Goal: Check status: Check status

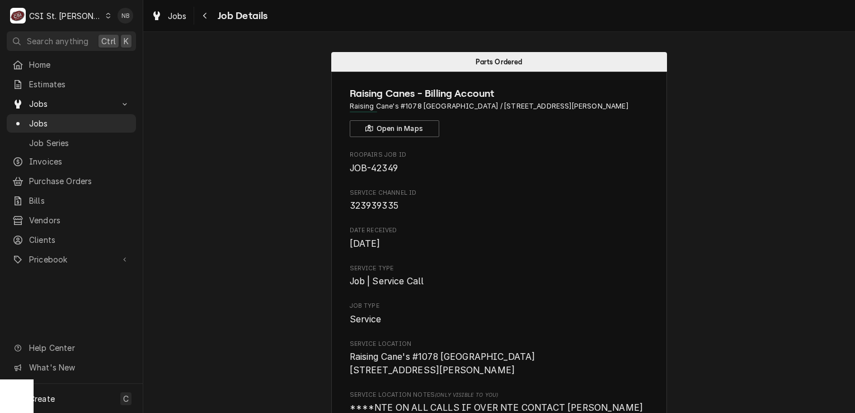
scroll to position [280, 0]
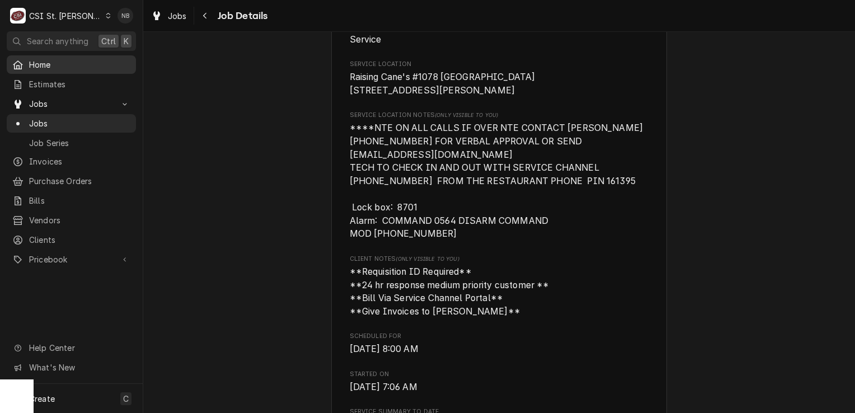
click at [73, 64] on span "Home" at bounding box center [79, 65] width 101 height 12
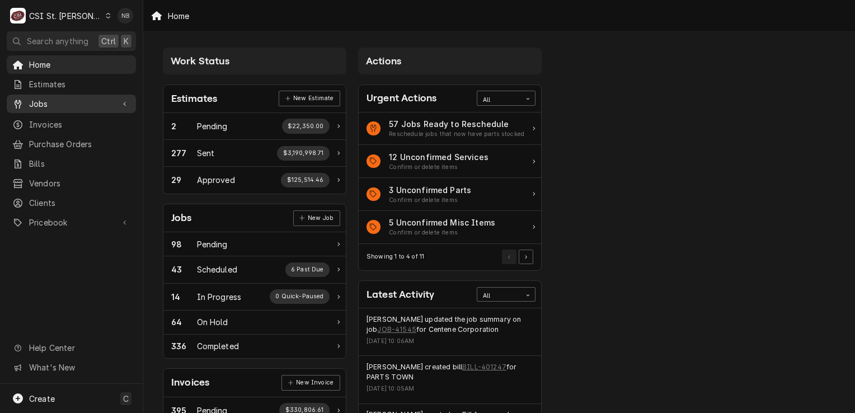
click at [70, 106] on div "Jobs" at bounding box center [71, 104] width 125 height 14
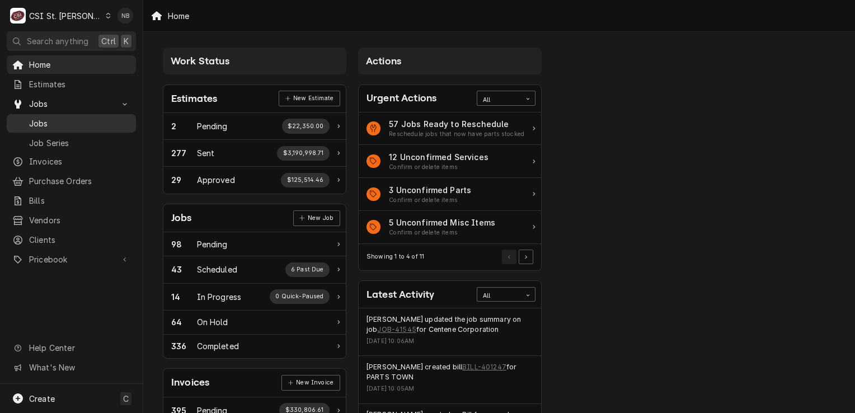
click at [76, 121] on span "Jobs" at bounding box center [79, 123] width 101 height 12
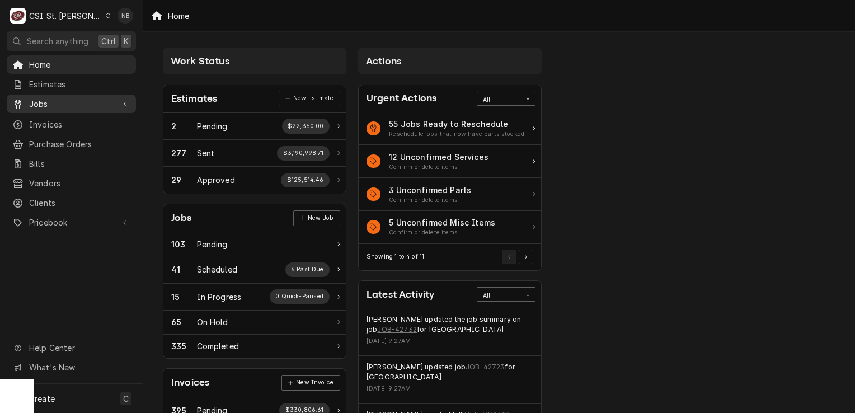
click at [81, 109] on link "Jobs" at bounding box center [71, 104] width 129 height 18
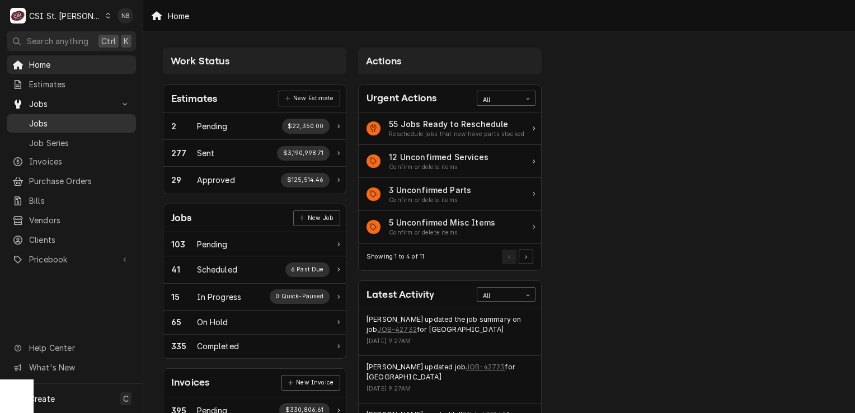
click at [74, 119] on span "Jobs" at bounding box center [79, 123] width 101 height 12
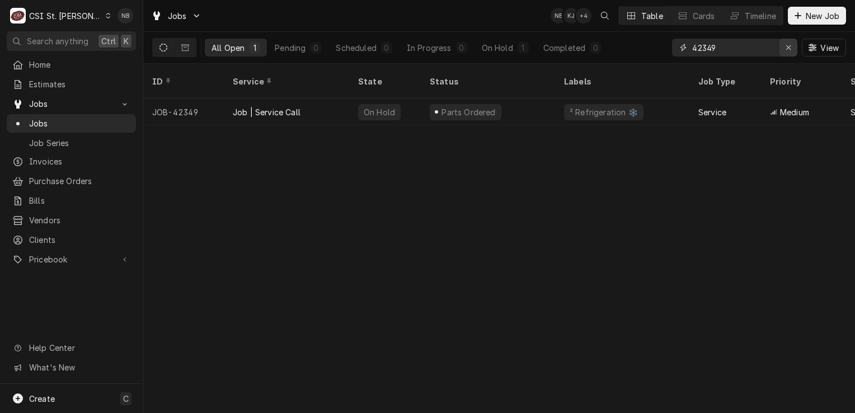
click at [788, 50] on icon "Erase input" at bounding box center [789, 48] width 6 height 8
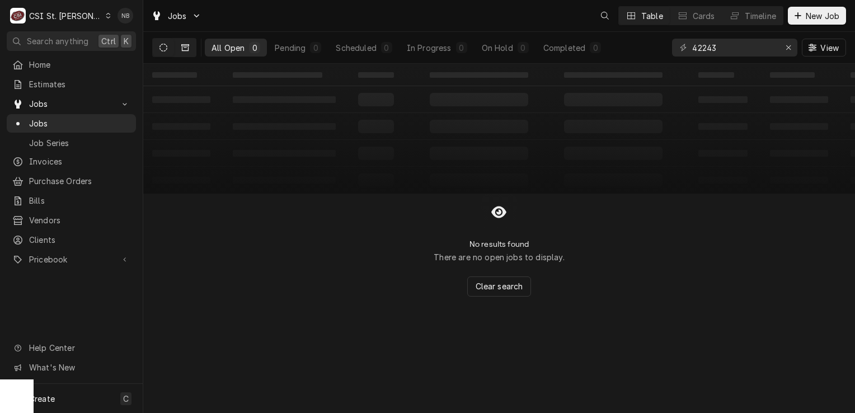
type input "42243"
click at [185, 48] on icon "Dynamic Content Wrapper" at bounding box center [185, 47] width 8 height 7
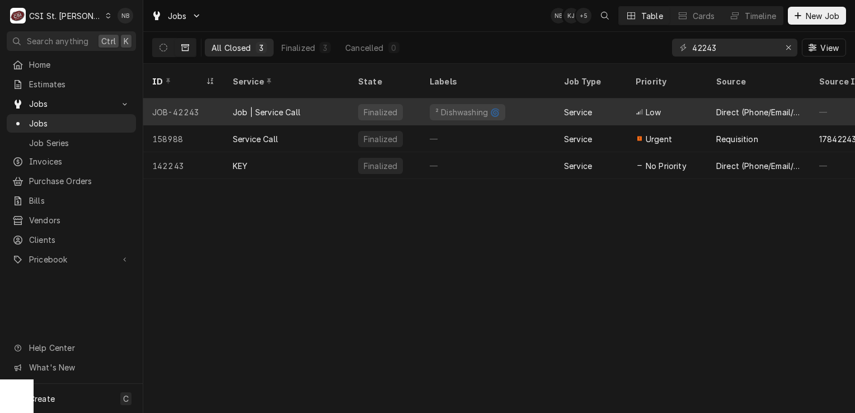
click at [411, 98] on div "Finalized" at bounding box center [385, 111] width 72 height 27
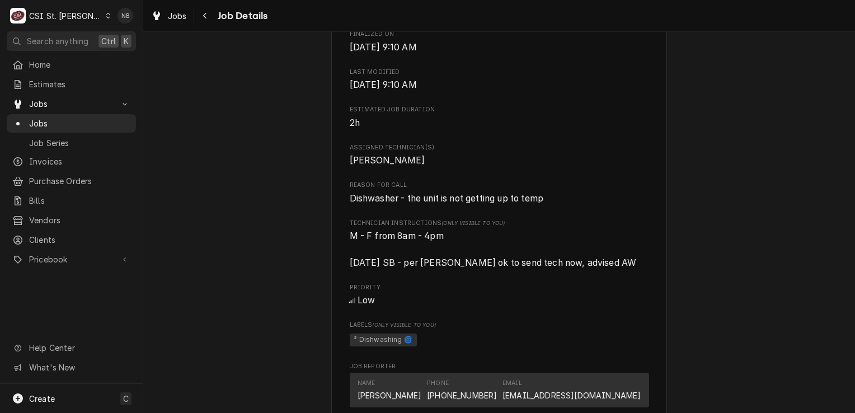
scroll to position [448, 0]
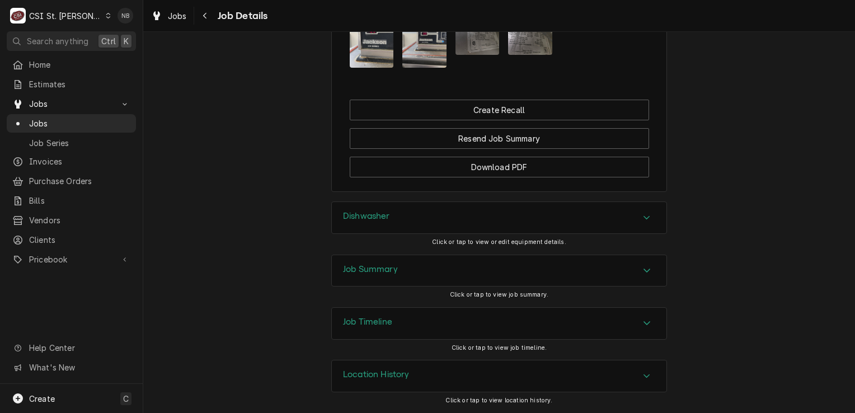
click at [500, 270] on div "Job Summary" at bounding box center [499, 270] width 335 height 31
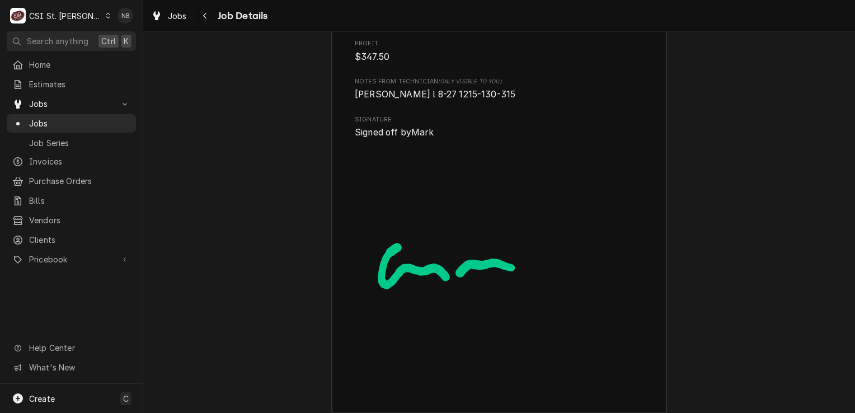
scroll to position [3084, 0]
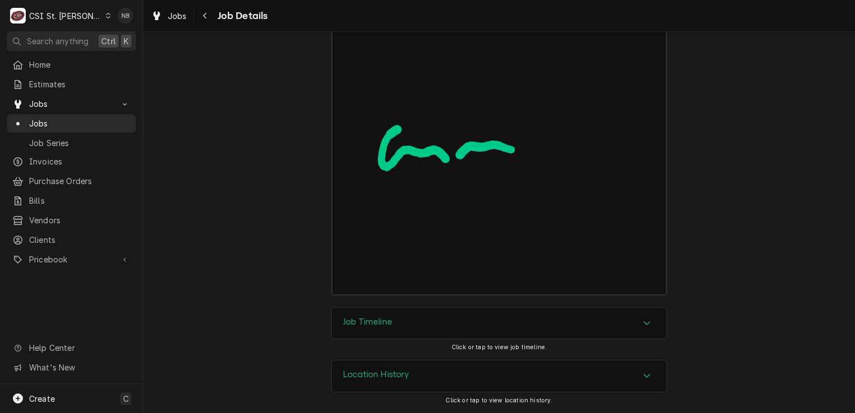
click at [566, 325] on div "Job Timeline" at bounding box center [499, 323] width 335 height 31
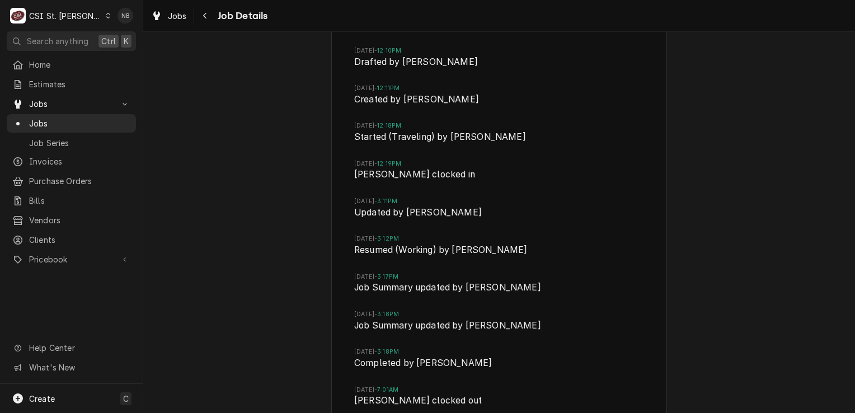
scroll to position [3192, 0]
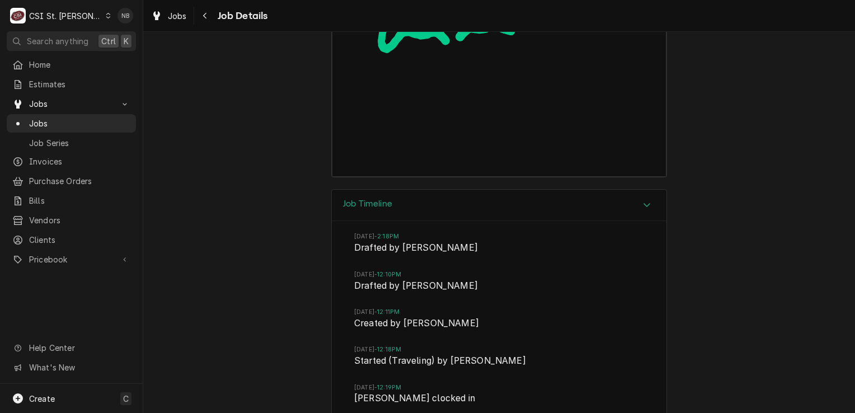
click at [556, 214] on div "Job Timeline" at bounding box center [499, 206] width 335 height 32
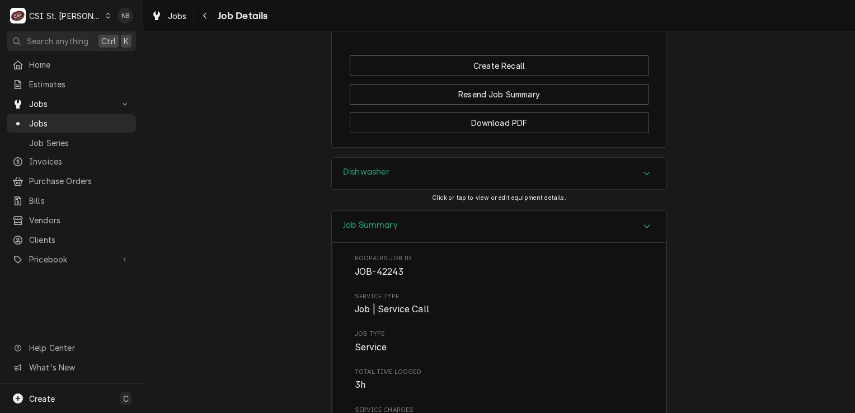
scroll to position [1126, 0]
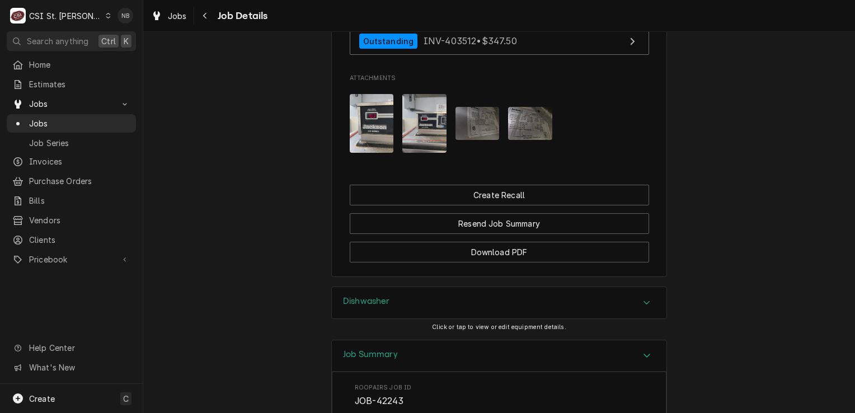
click at [589, 369] on div "Job Summary" at bounding box center [499, 356] width 335 height 32
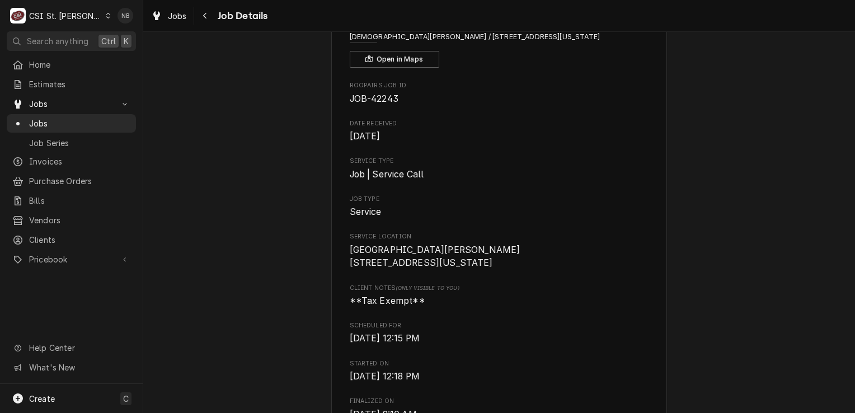
scroll to position [0, 0]
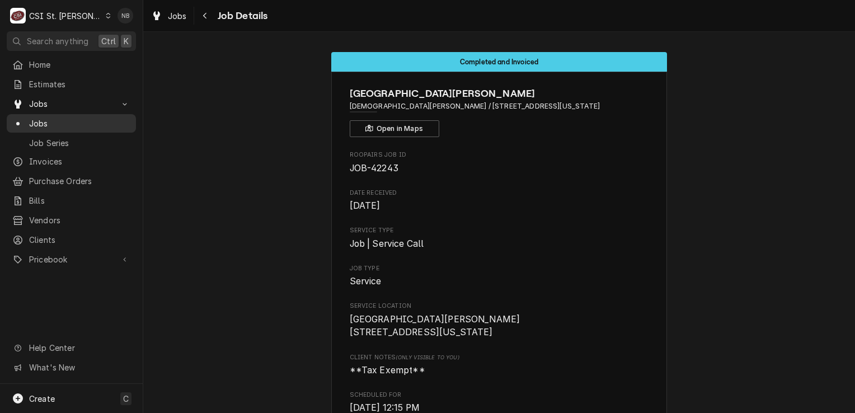
click at [82, 117] on span "Jobs" at bounding box center [79, 123] width 101 height 12
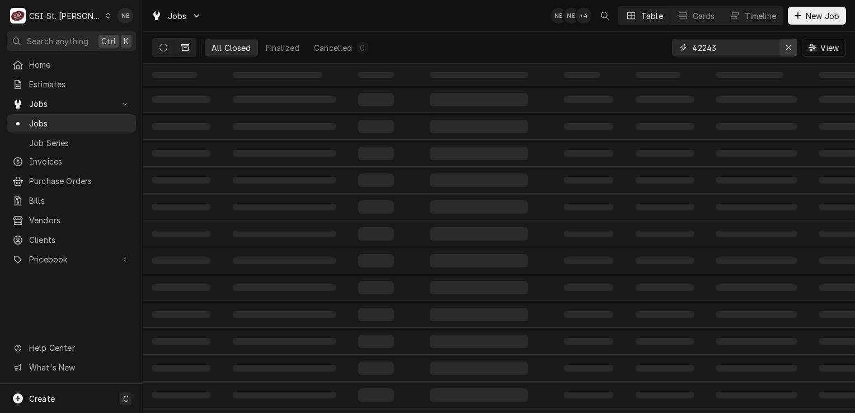
click at [787, 45] on icon "Erase input" at bounding box center [789, 48] width 6 height 8
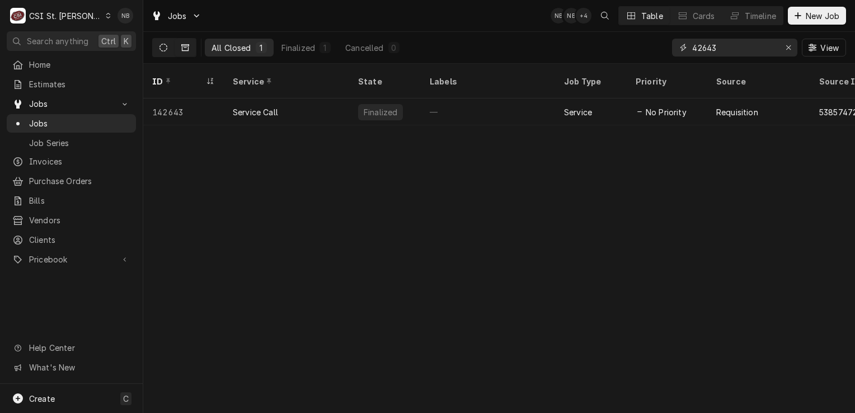
type input "42643"
click at [158, 48] on button "Dynamic Content Wrapper" at bounding box center [163, 48] width 21 height 18
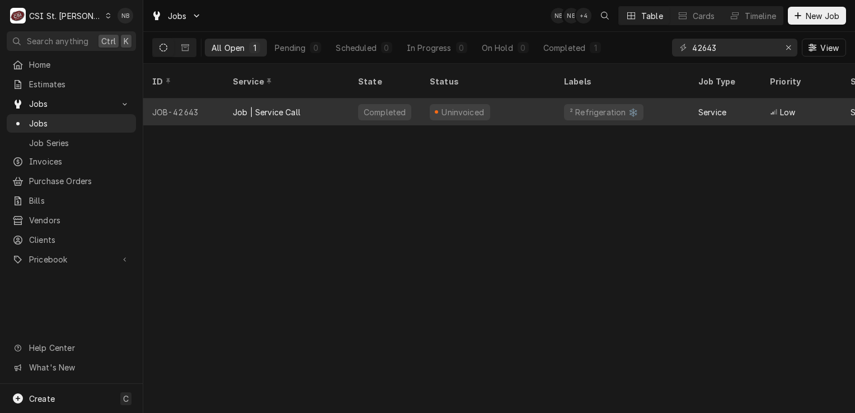
click at [518, 98] on div "Uninvoiced" at bounding box center [488, 111] width 134 height 27
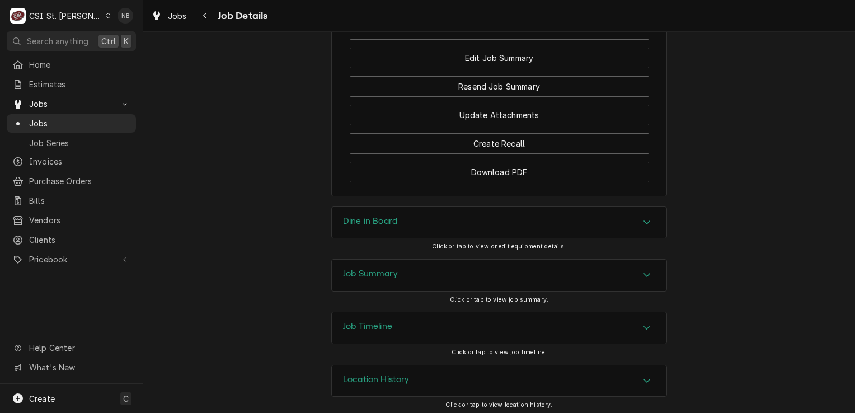
scroll to position [1663, 0]
click at [452, 284] on div "Job Summary" at bounding box center [499, 274] width 335 height 31
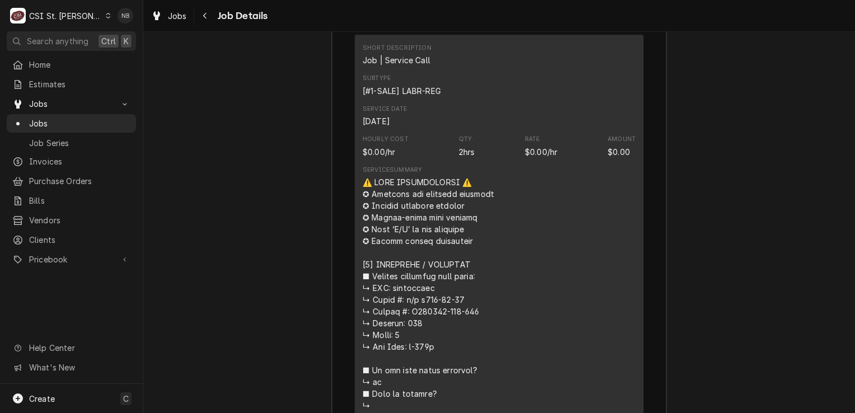
scroll to position [2446, 0]
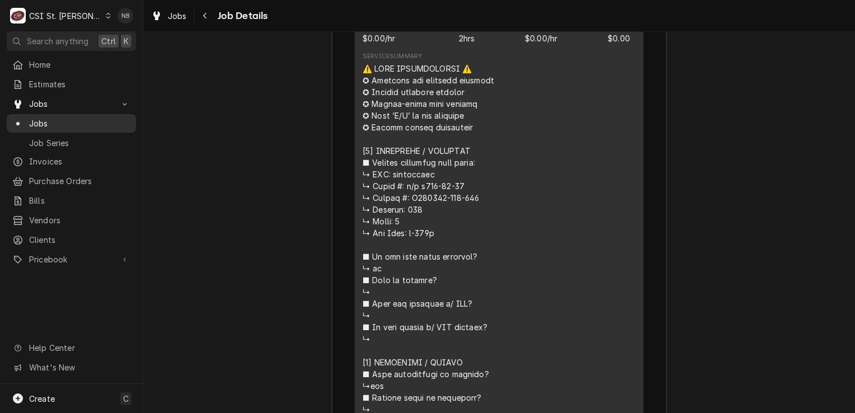
click at [73, 114] on link "Jobs" at bounding box center [71, 123] width 129 height 18
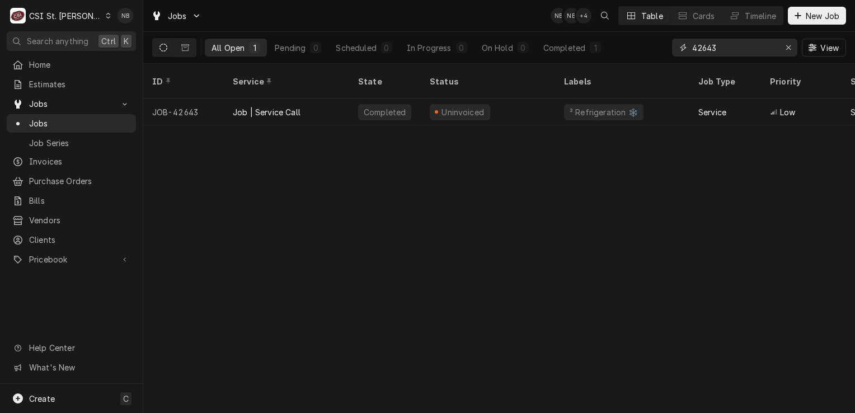
drag, startPoint x: 717, startPoint y: 48, endPoint x: 703, endPoint y: 52, distance: 14.5
click at [703, 52] on input "42643" at bounding box center [734, 48] width 84 height 18
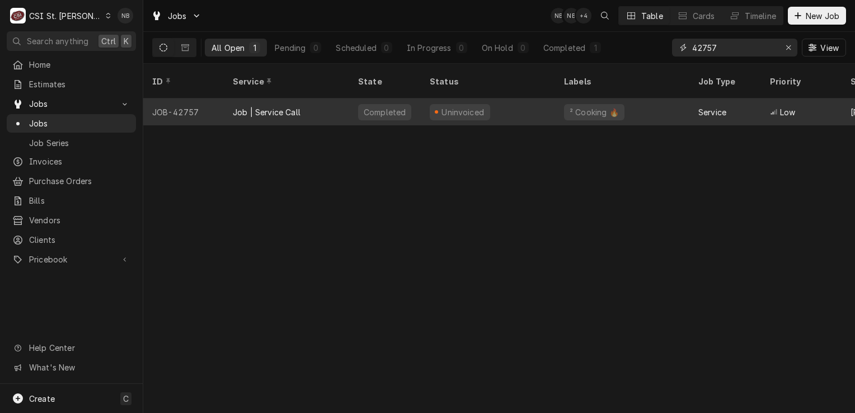
type input "42757"
click at [535, 98] on div "Uninvoiced" at bounding box center [488, 111] width 134 height 27
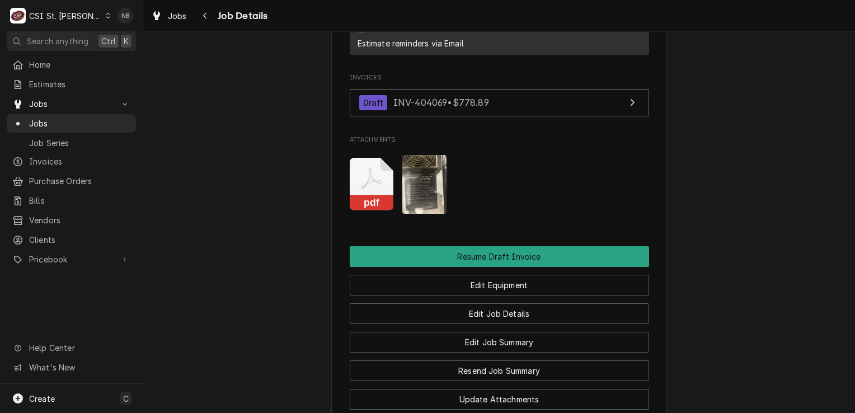
scroll to position [1399, 0]
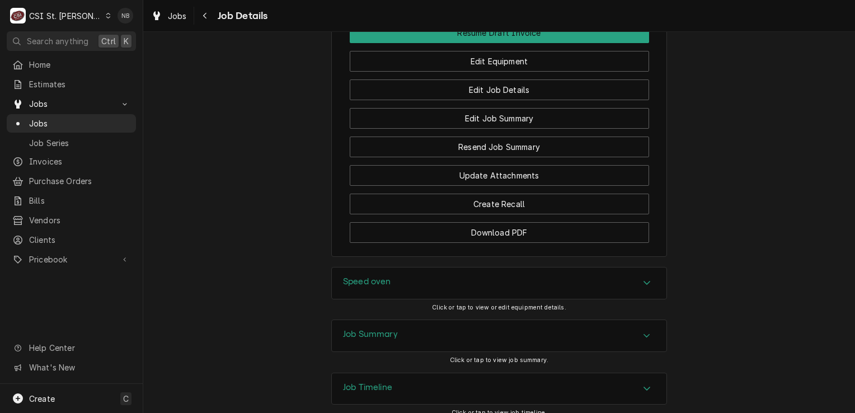
click at [491, 320] on div "Job Summary" at bounding box center [499, 335] width 335 height 31
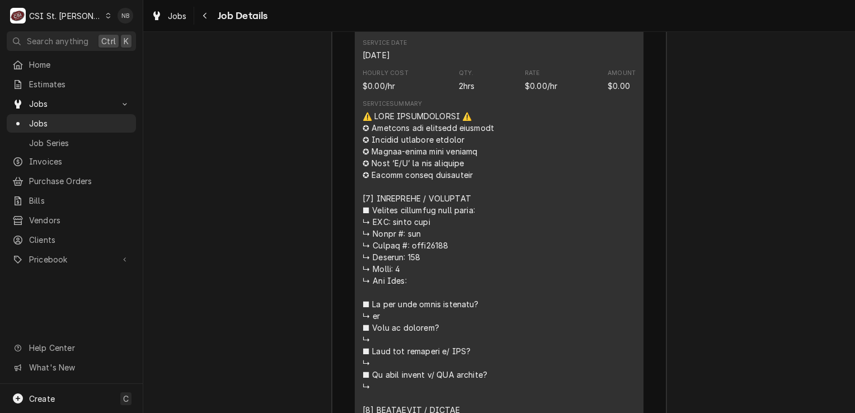
scroll to position [2014, 0]
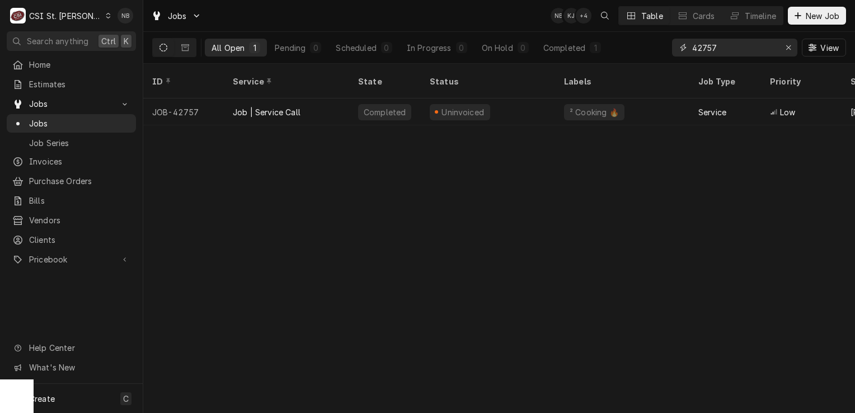
drag, startPoint x: 728, startPoint y: 46, endPoint x: 711, endPoint y: 54, distance: 18.8
click at [711, 54] on input "42757" at bounding box center [734, 48] width 84 height 18
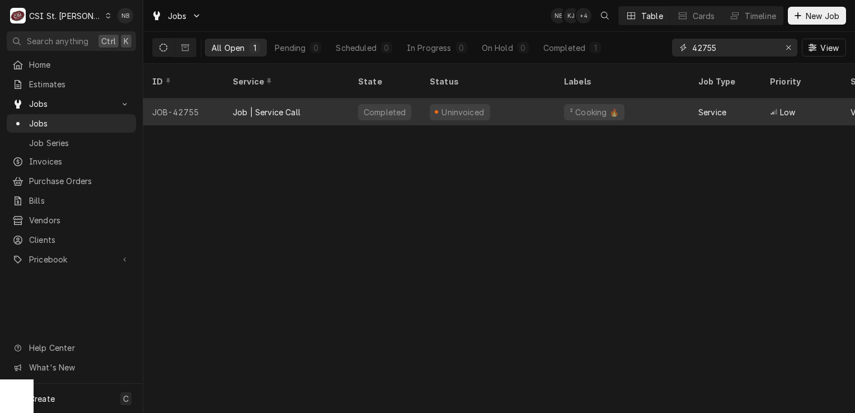
type input "42755"
click at [530, 106] on div "Uninvoiced" at bounding box center [488, 111] width 134 height 27
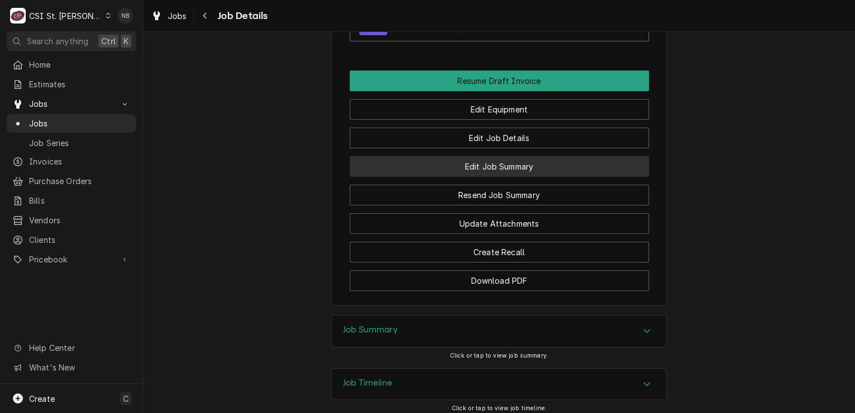
scroll to position [1263, 0]
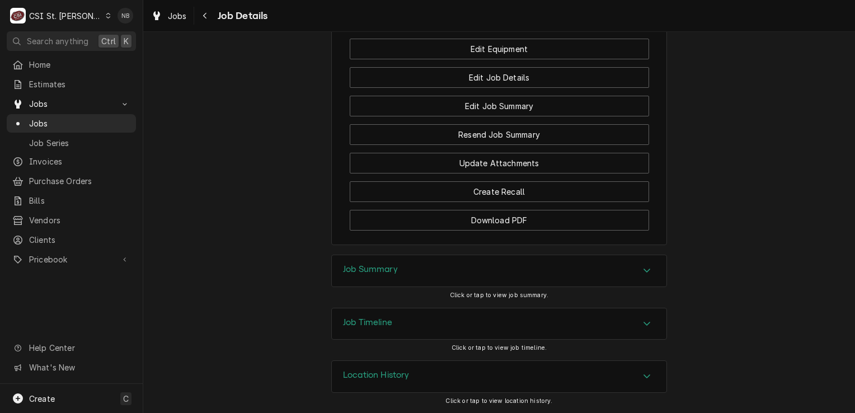
click at [537, 269] on div "Job Summary" at bounding box center [499, 270] width 335 height 31
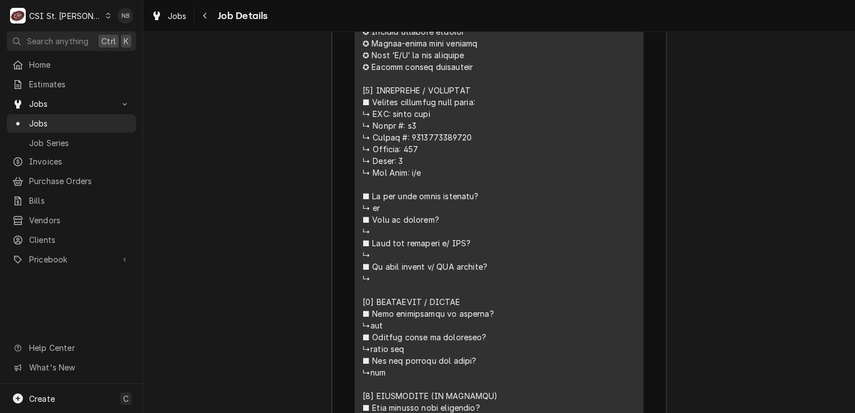
scroll to position [1878, 0]
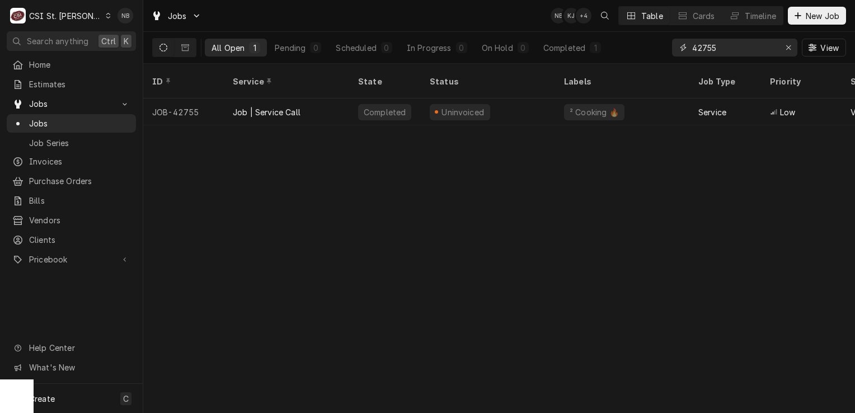
drag, startPoint x: 721, startPoint y: 51, endPoint x: 701, endPoint y: 52, distance: 19.6
click at [701, 52] on input "42755" at bounding box center [734, 48] width 84 height 18
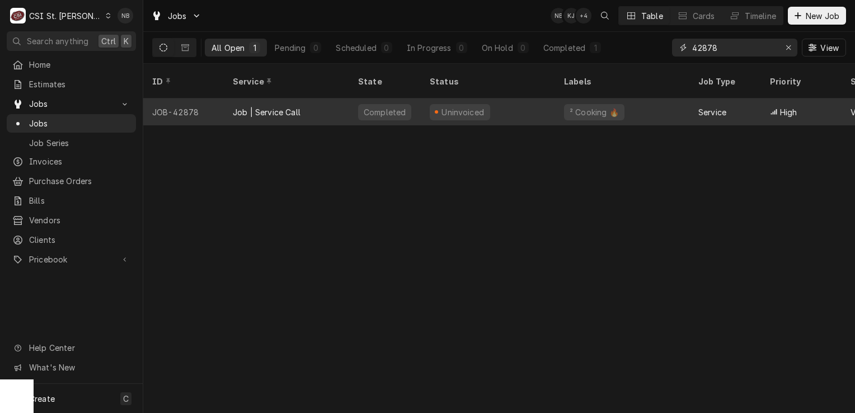
type input "42878"
click at [507, 98] on div "Uninvoiced" at bounding box center [488, 111] width 134 height 27
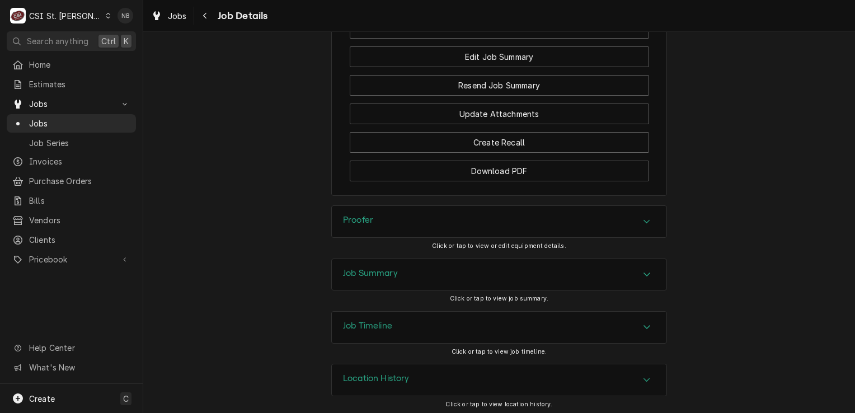
click at [530, 270] on div "Job Summary" at bounding box center [499, 274] width 335 height 31
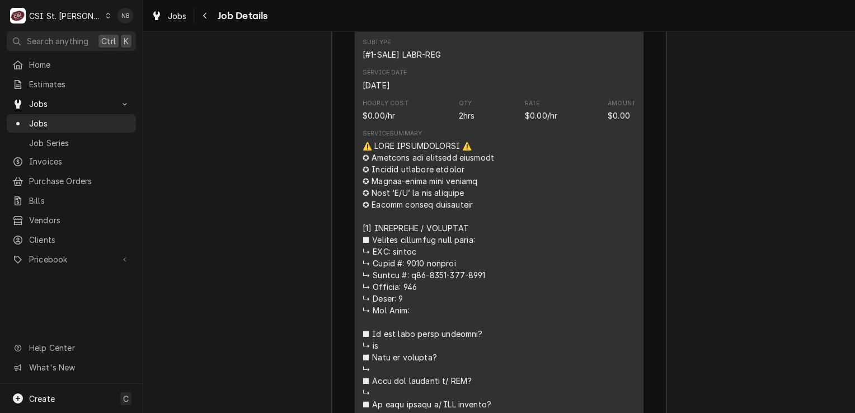
scroll to position [1915, 0]
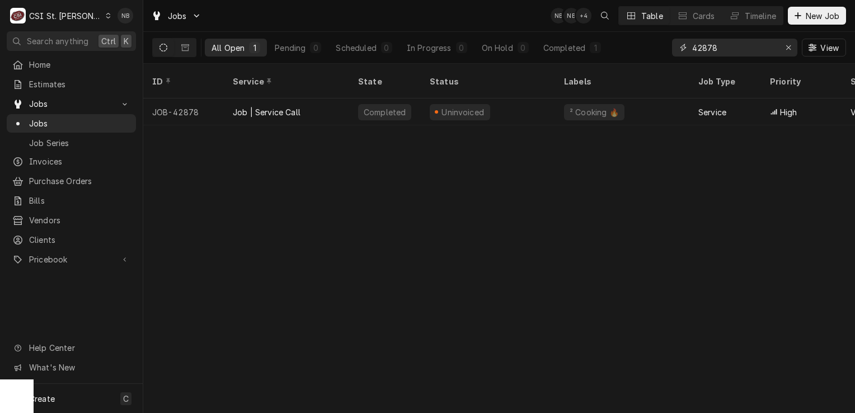
drag, startPoint x: 723, startPoint y: 43, endPoint x: 712, endPoint y: 48, distance: 12.3
click at [712, 48] on input "42878" at bounding box center [734, 48] width 84 height 18
click at [717, 48] on input "42878" at bounding box center [734, 48] width 84 height 18
drag, startPoint x: 718, startPoint y: 47, endPoint x: 700, endPoint y: 49, distance: 18.0
click at [700, 49] on input "42878" at bounding box center [734, 48] width 84 height 18
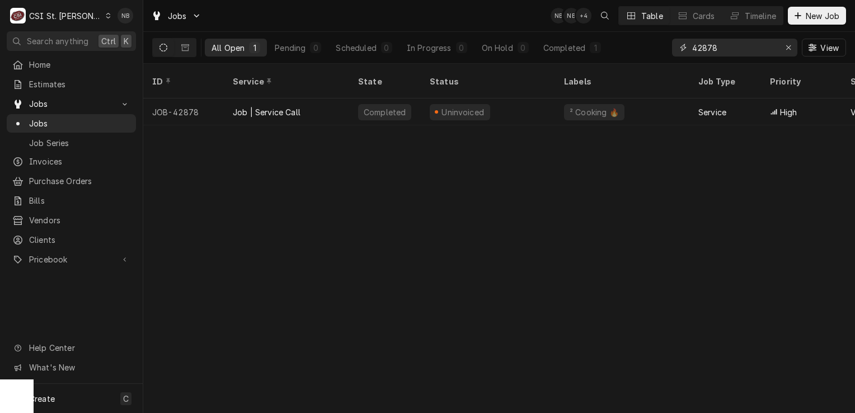
click at [716, 49] on input "42878" at bounding box center [734, 48] width 84 height 18
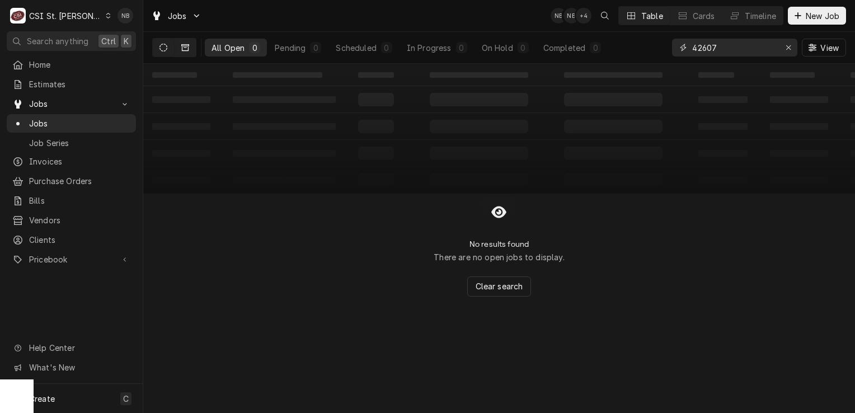
type input "42607"
click at [188, 51] on button "Dynamic Content Wrapper" at bounding box center [185, 48] width 21 height 18
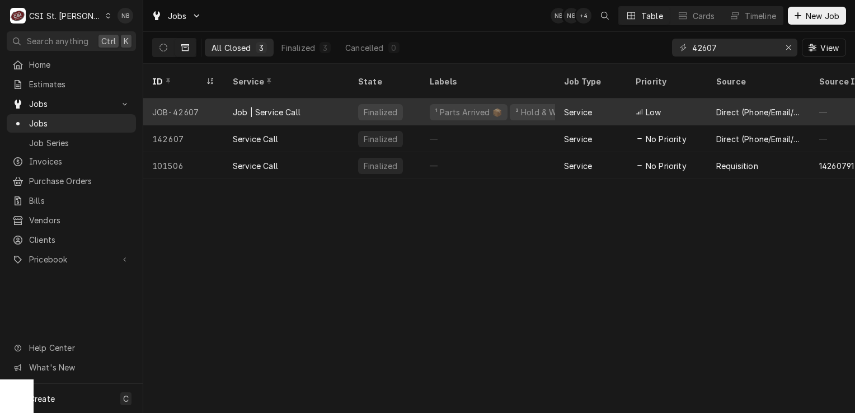
click at [310, 102] on div "Job | Service Call" at bounding box center [286, 111] width 125 height 27
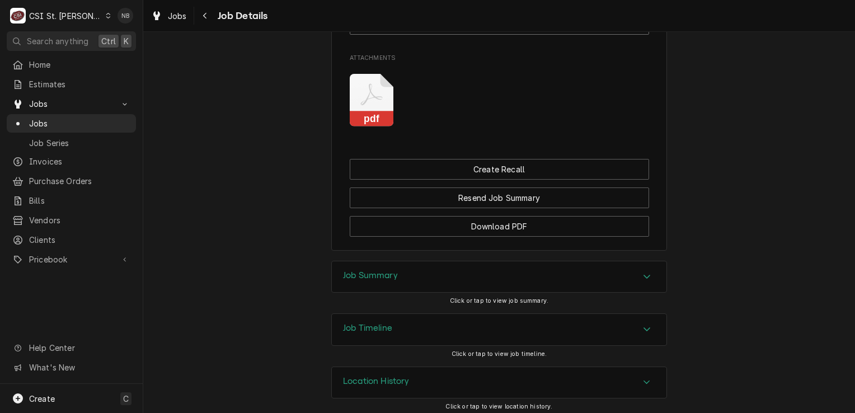
scroll to position [1247, 0]
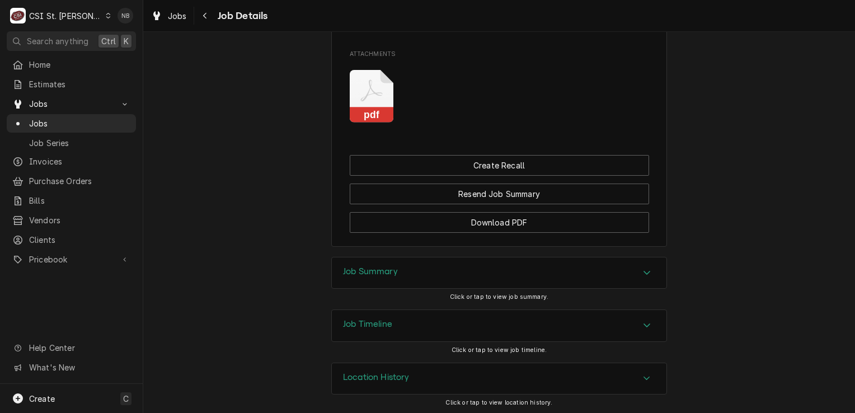
click at [410, 279] on div "Job Summary" at bounding box center [499, 272] width 335 height 31
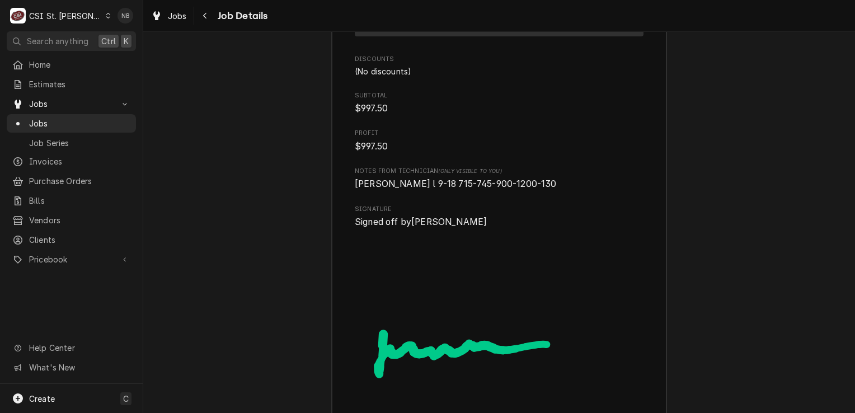
scroll to position [3074, 0]
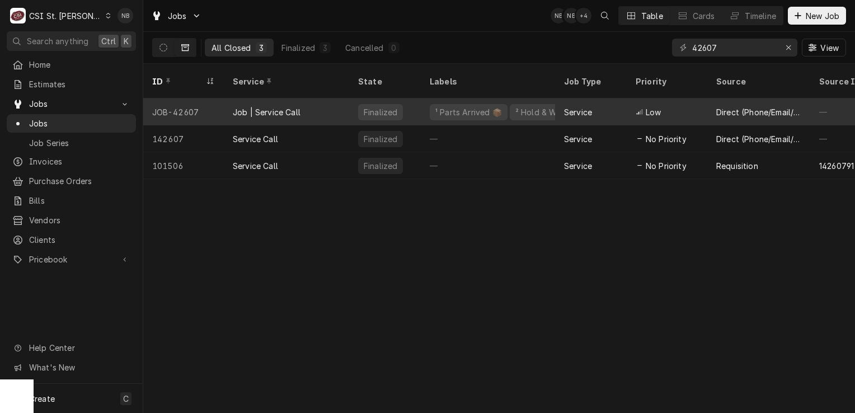
click at [417, 98] on div "Finalized" at bounding box center [385, 111] width 72 height 27
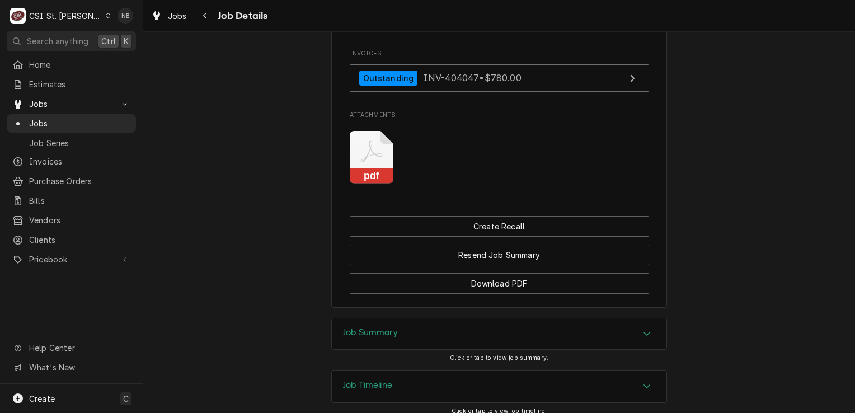
scroll to position [1247, 0]
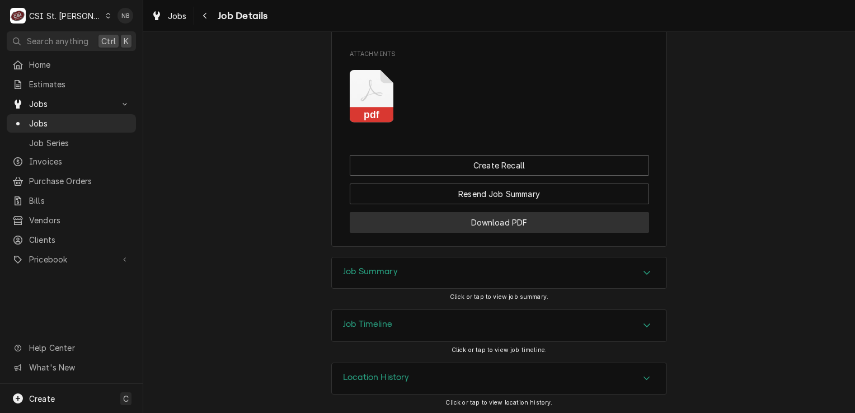
click at [429, 223] on button "Download PDF" at bounding box center [499, 222] width 299 height 21
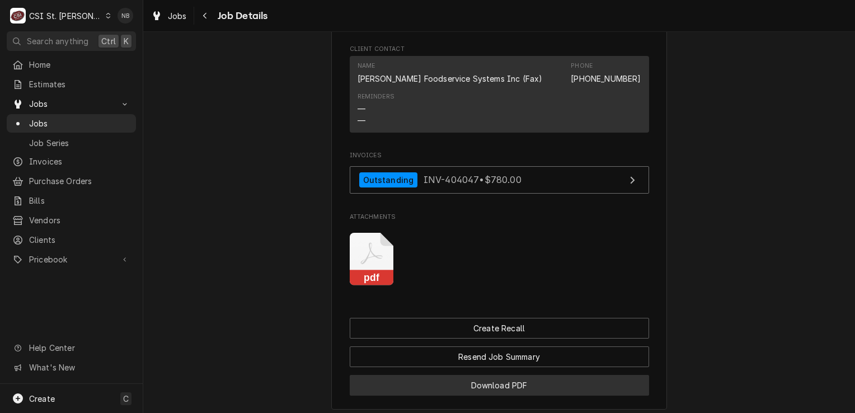
scroll to position [1023, 0]
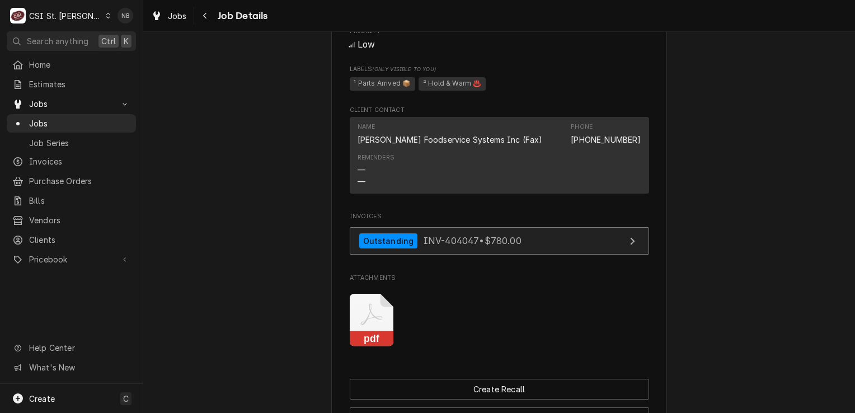
click at [486, 239] on span "INV-404047 • $780.00" at bounding box center [473, 240] width 98 height 11
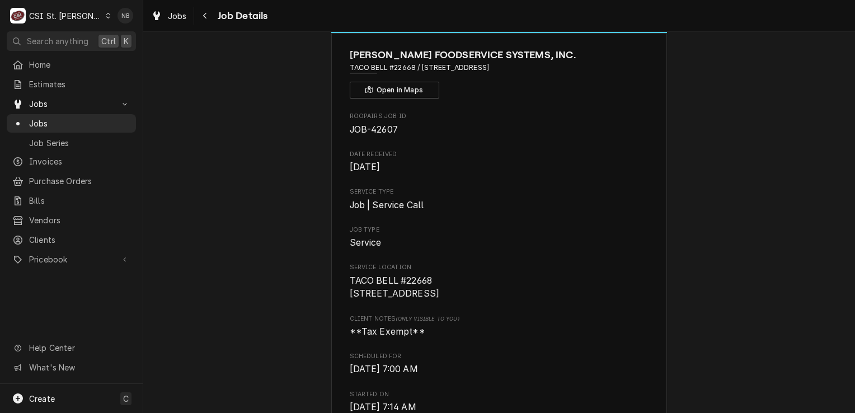
scroll to position [0, 0]
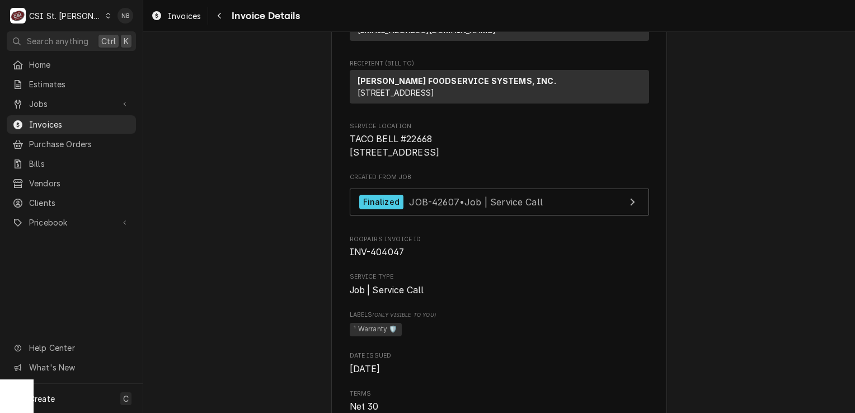
scroll to position [224, 0]
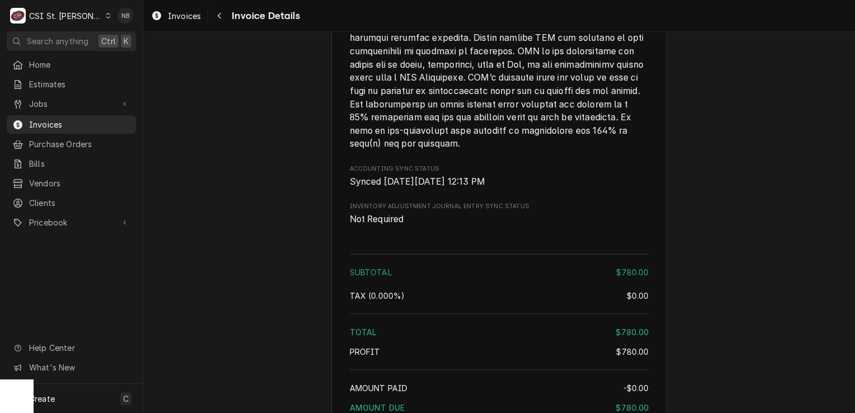
scroll to position [1947, 0]
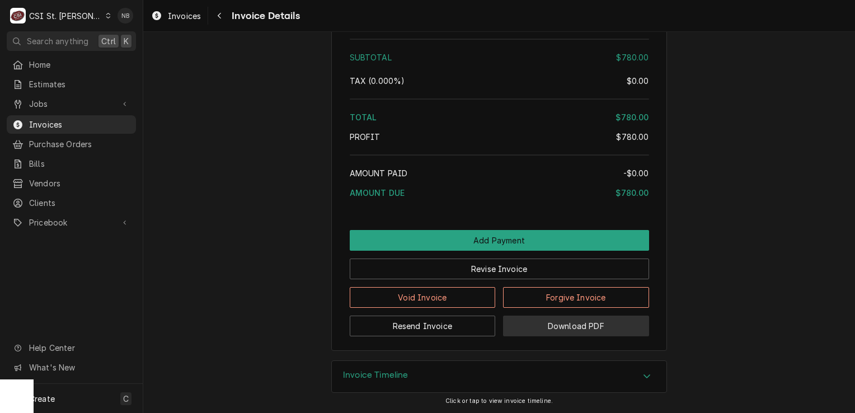
click at [530, 333] on button "Download PDF" at bounding box center [576, 326] width 146 height 21
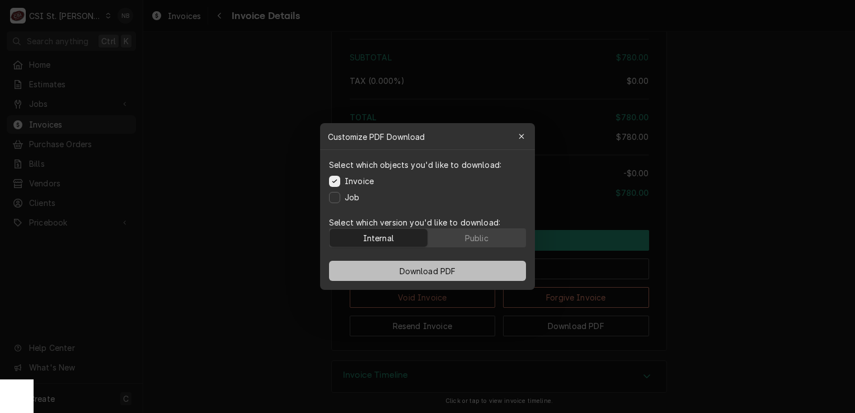
click at [454, 276] on button "Download PDF" at bounding box center [427, 271] width 197 height 20
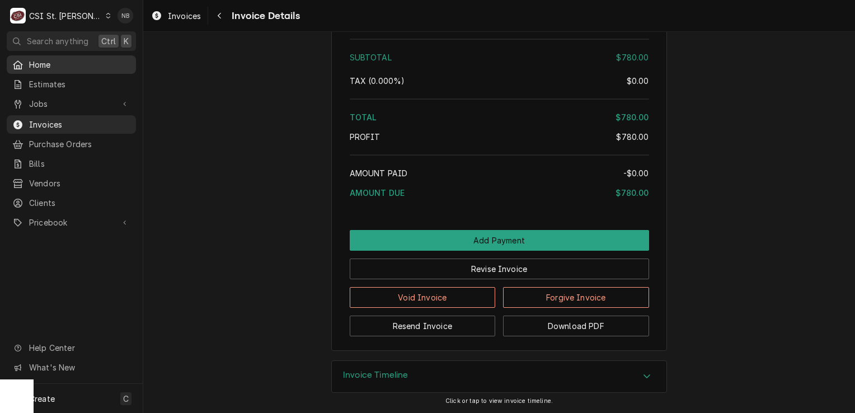
click at [77, 68] on span "Home" at bounding box center [79, 65] width 101 height 12
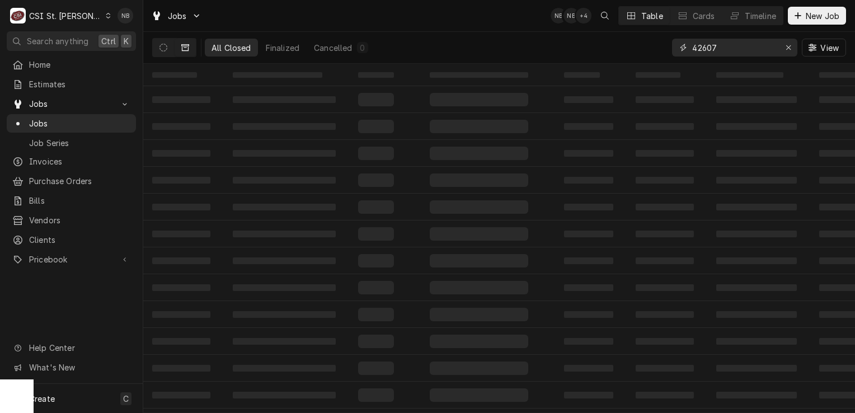
drag, startPoint x: 728, startPoint y: 48, endPoint x: 703, endPoint y: 53, distance: 25.1
click at [703, 53] on input "42607" at bounding box center [734, 48] width 84 height 18
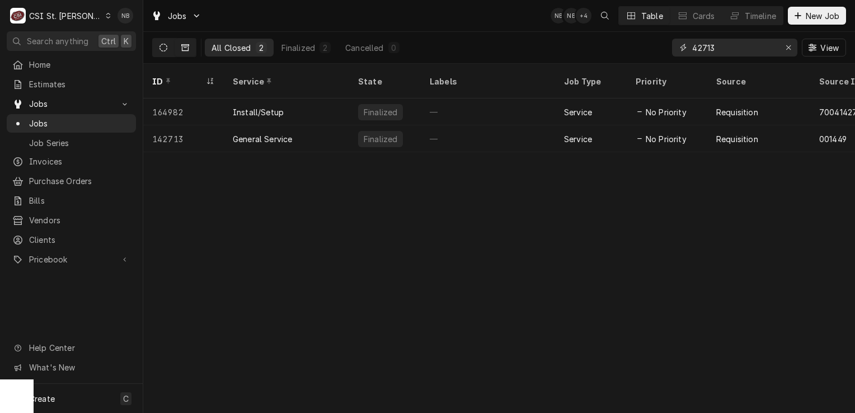
type input "42713"
click at [164, 44] on icon "Dynamic Content Wrapper" at bounding box center [163, 48] width 8 height 8
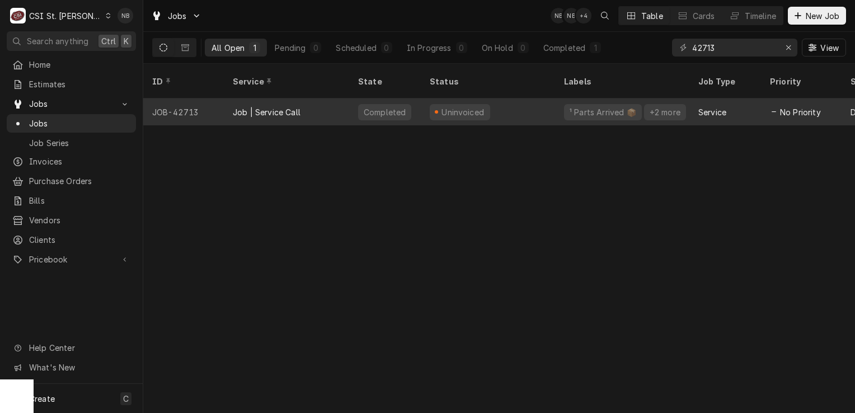
click at [507, 98] on div "Uninvoiced" at bounding box center [488, 111] width 134 height 27
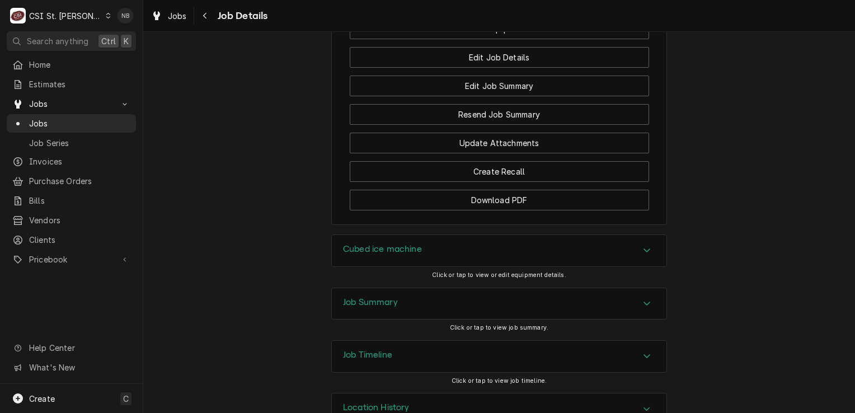
scroll to position [1323, 0]
click at [440, 288] on div "Job Summary" at bounding box center [499, 303] width 335 height 31
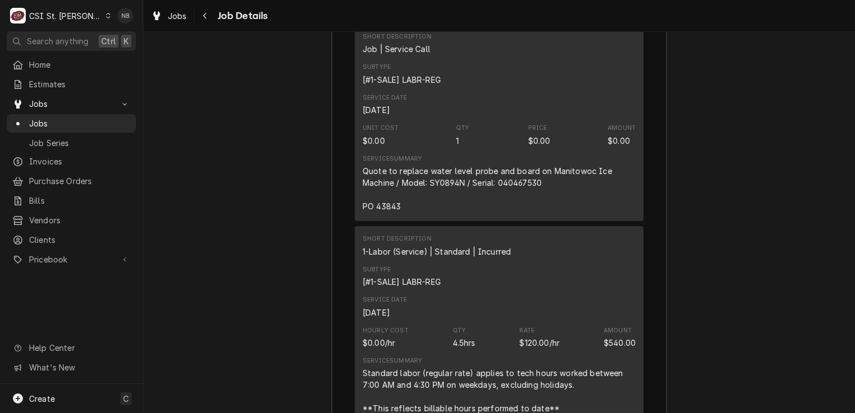
scroll to position [1938, 0]
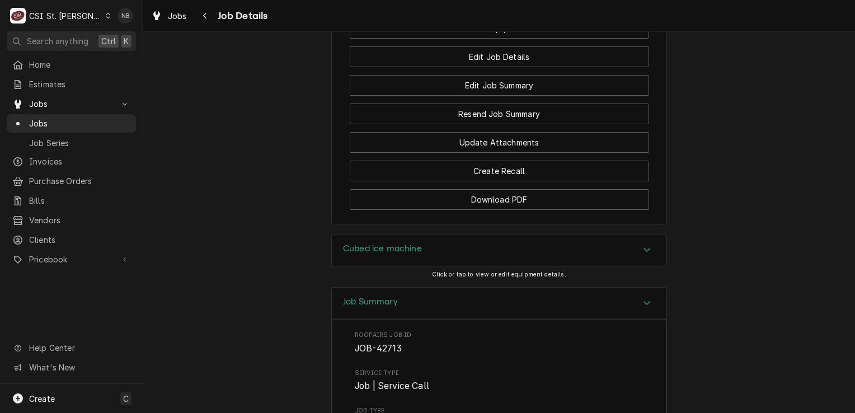
click at [517, 288] on div "Job Summary" at bounding box center [499, 304] width 335 height 32
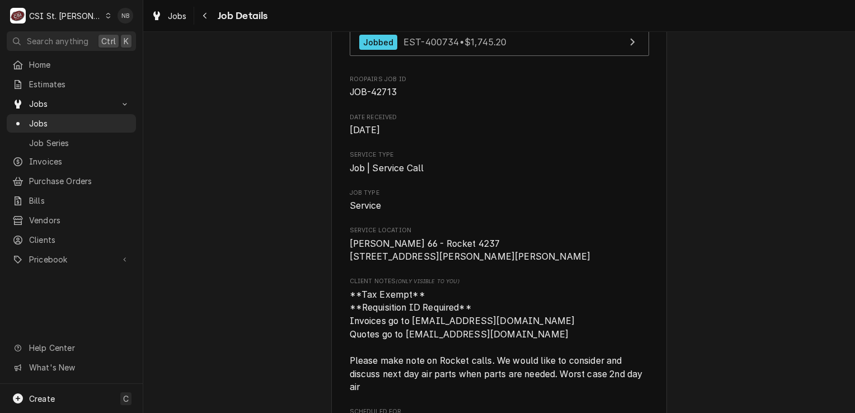
scroll to position [0, 0]
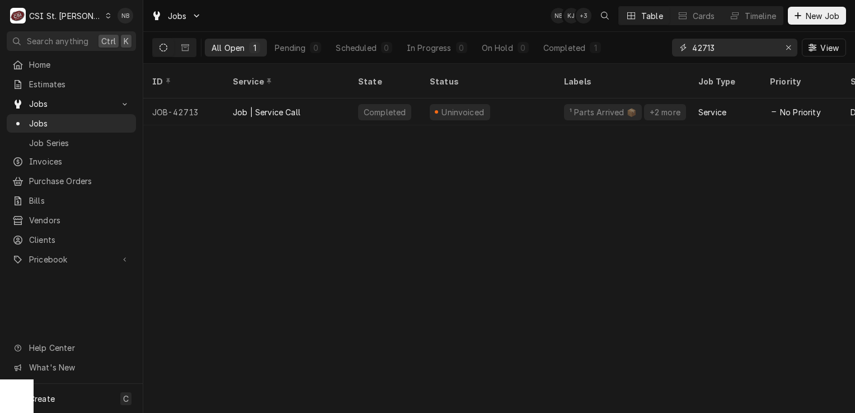
drag, startPoint x: 735, startPoint y: 49, endPoint x: 708, endPoint y: 53, distance: 27.1
click at [708, 53] on input "42713" at bounding box center [734, 48] width 84 height 18
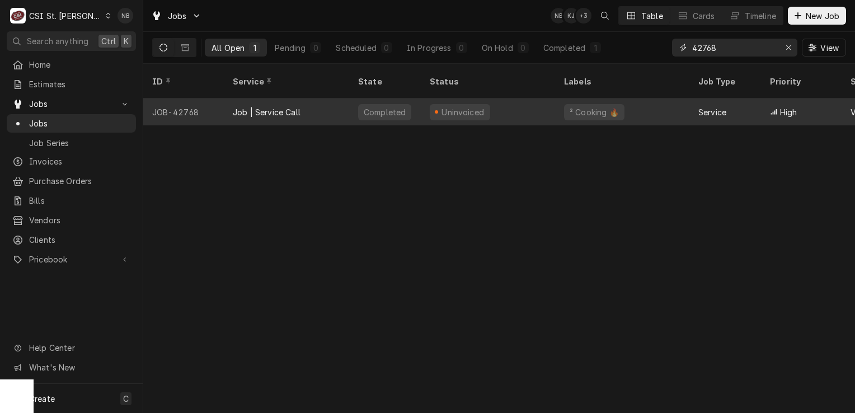
type input "42768"
click at [493, 101] on div "Uninvoiced" at bounding box center [488, 111] width 134 height 27
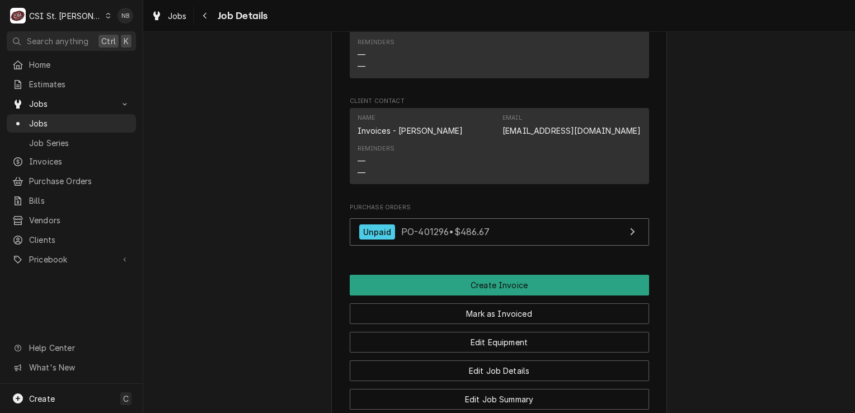
scroll to position [1119, 0]
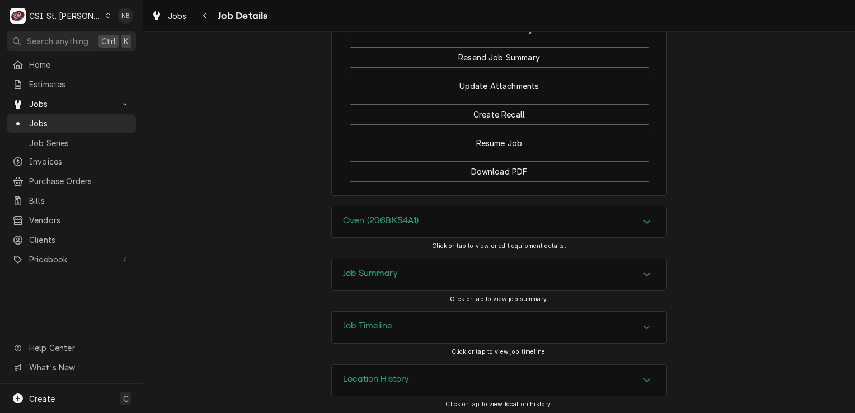
click at [491, 266] on div "Job Summary" at bounding box center [499, 274] width 335 height 31
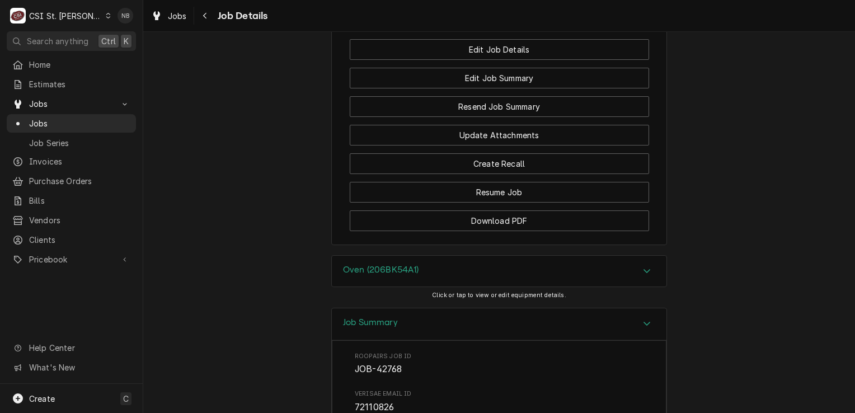
scroll to position [1399, 0]
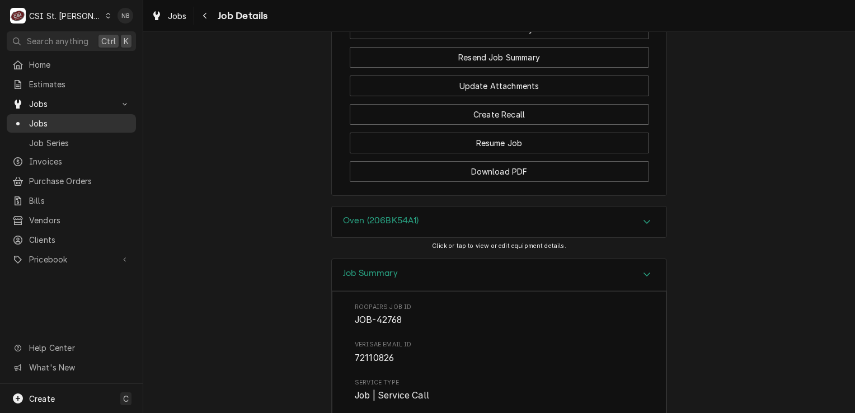
click at [75, 118] on span "Jobs" at bounding box center [79, 123] width 101 height 12
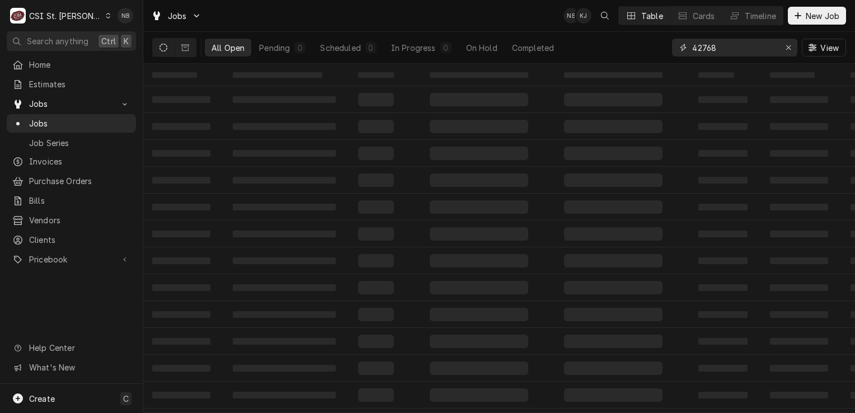
drag, startPoint x: 720, startPoint y: 52, endPoint x: 666, endPoint y: 57, distance: 53.3
click at [666, 57] on div "All Open Pending 0 Scheduled 0 In Progress 0 On Hold Completed 42768 View" at bounding box center [499, 47] width 694 height 31
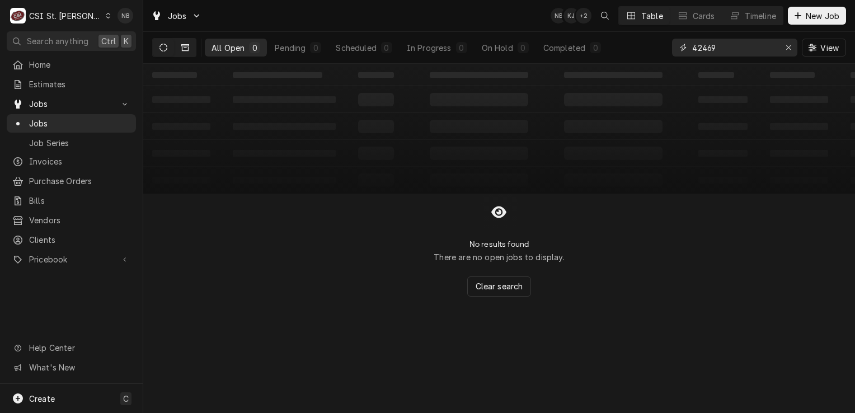
type input "42469"
click at [186, 49] on icon "Dynamic Content Wrapper" at bounding box center [185, 48] width 8 height 8
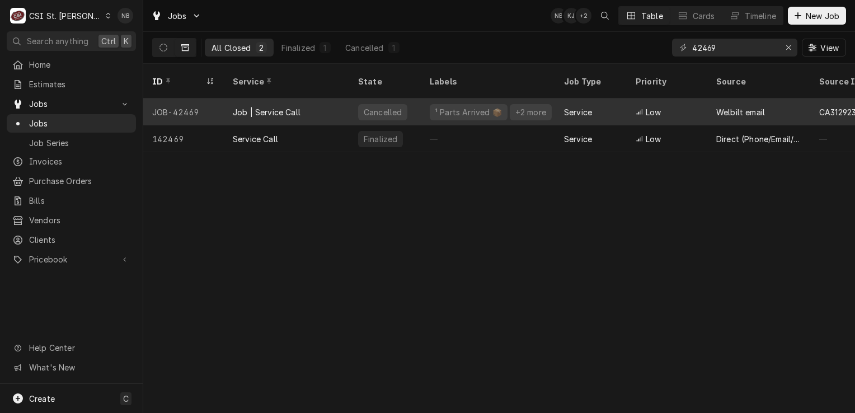
click at [305, 100] on div "Job | Service Call" at bounding box center [286, 111] width 125 height 27
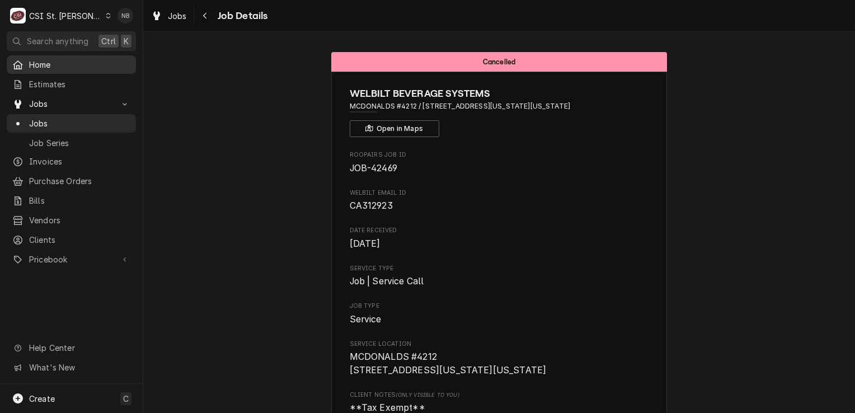
click at [55, 60] on span "Home" at bounding box center [79, 65] width 101 height 12
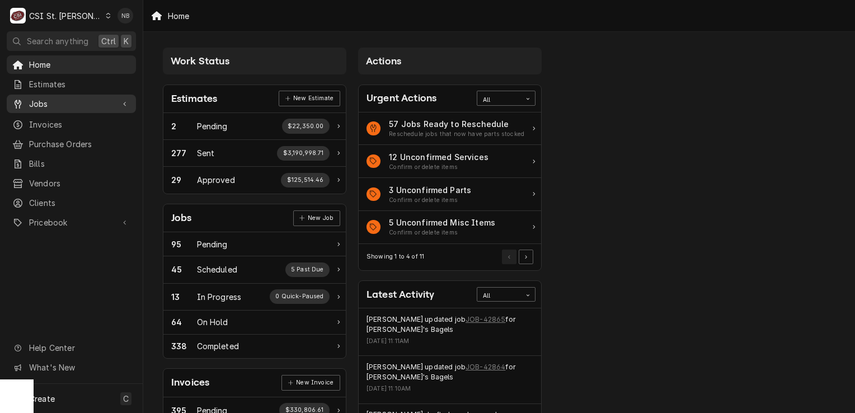
drag, startPoint x: 72, startPoint y: 96, endPoint x: 43, endPoint y: 101, distance: 29.0
click at [43, 101] on span "Jobs" at bounding box center [71, 104] width 84 height 12
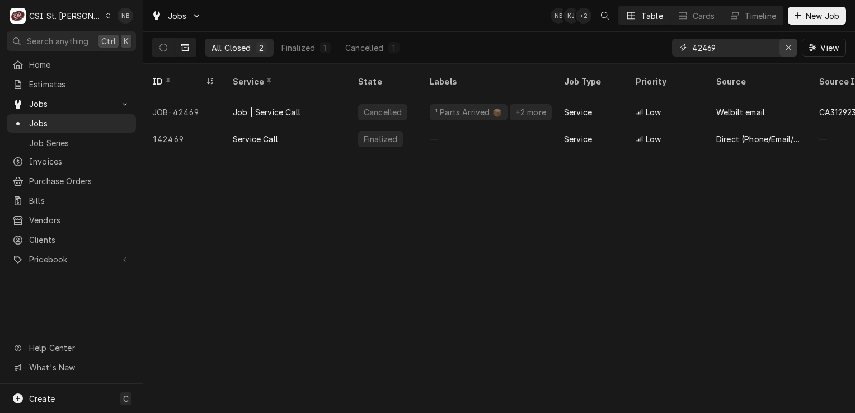
click at [788, 48] on icon "Erase input" at bounding box center [788, 47] width 4 height 4
